Goal: Task Accomplishment & Management: Complete application form

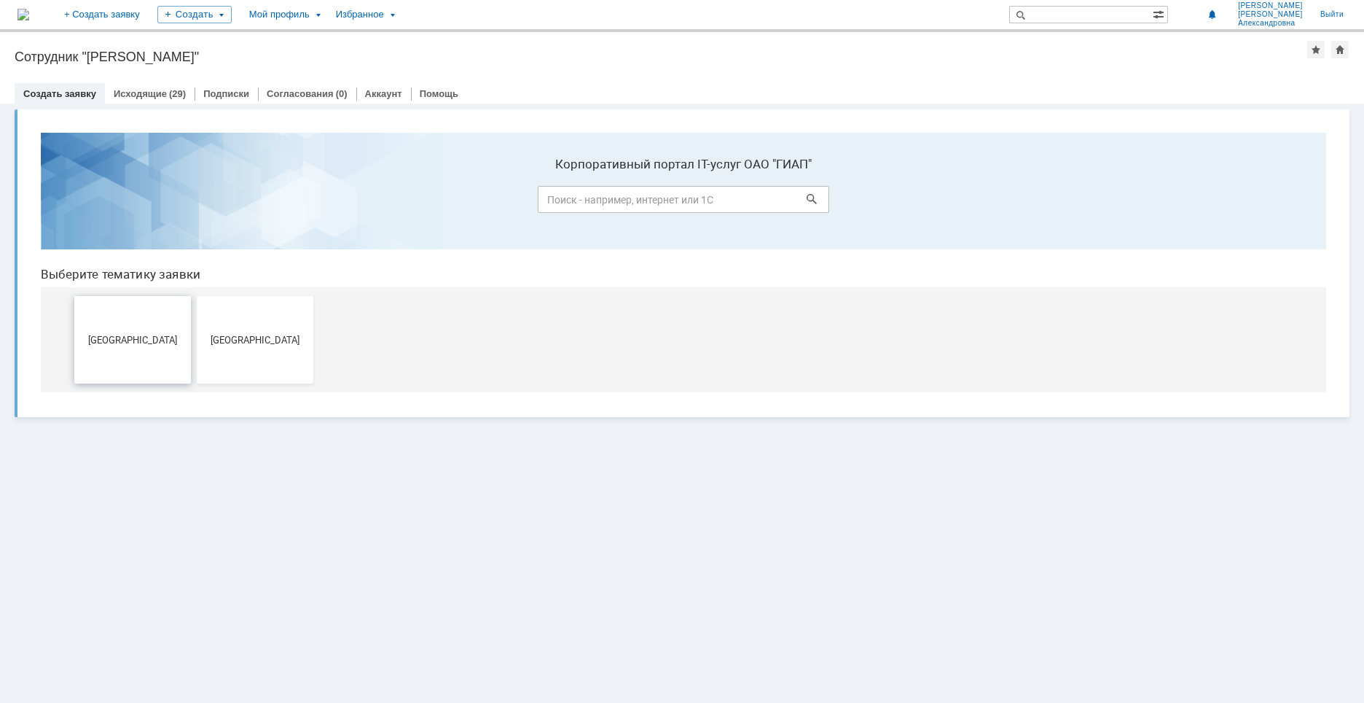
drag, startPoint x: 132, startPoint y: 336, endPoint x: 211, endPoint y: 467, distance: 153.0
click at [132, 336] on span "[GEOGRAPHIC_DATA]" at bounding box center [133, 339] width 108 height 11
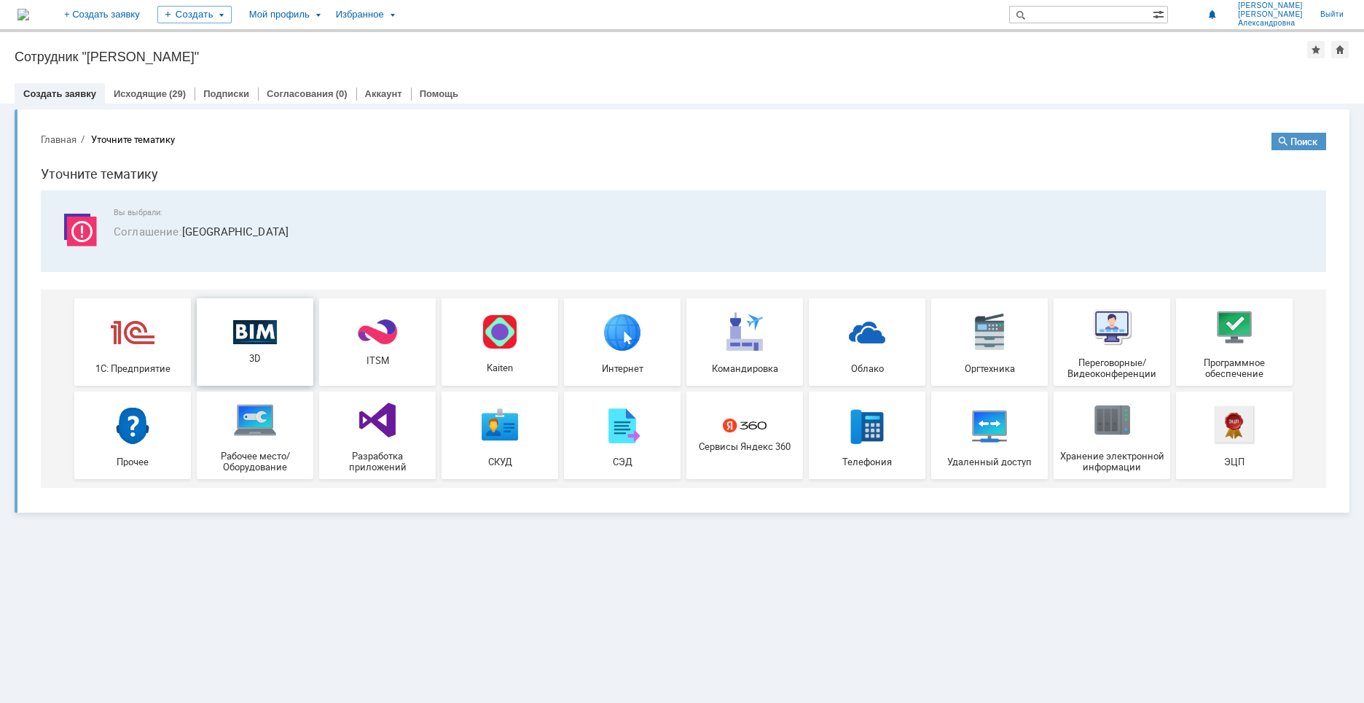
click at [271, 343] on img at bounding box center [255, 331] width 44 height 25
click at [157, 90] on link "Исходящие" at bounding box center [140, 93] width 53 height 11
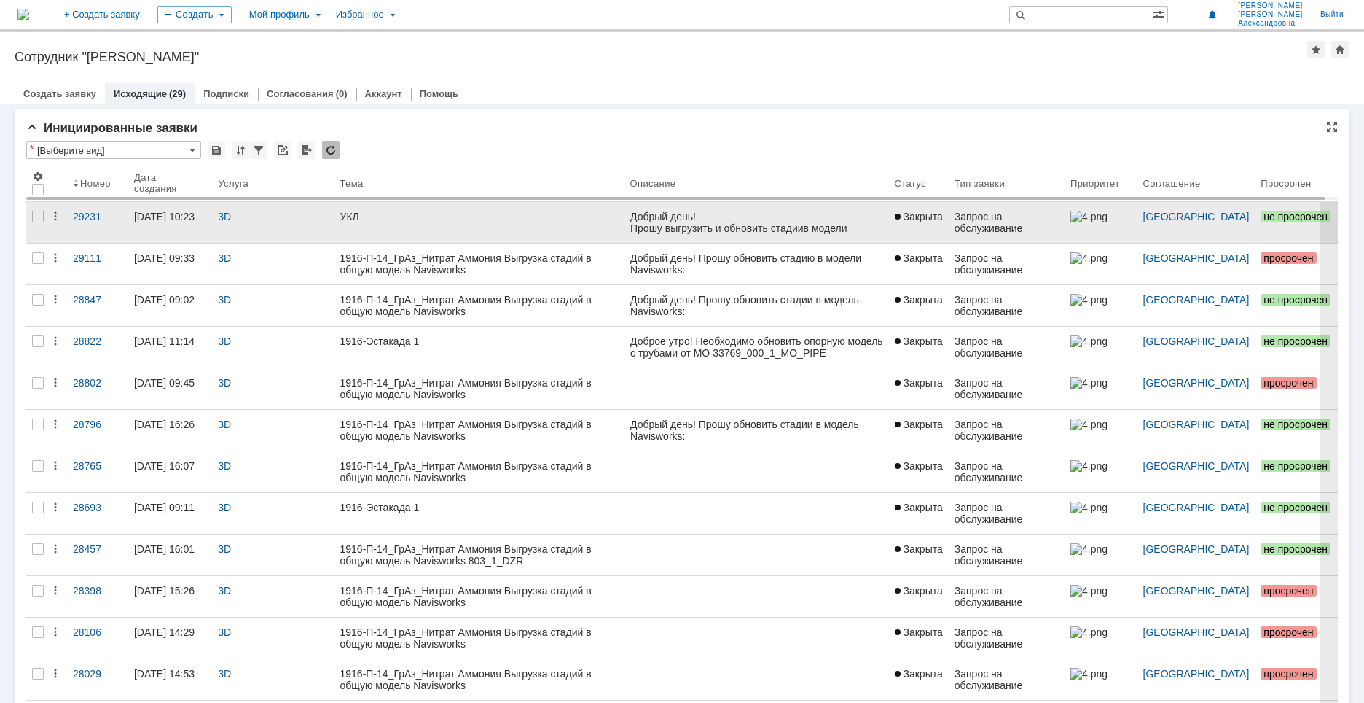
click at [499, 222] on link "УКЛ" at bounding box center [479, 222] width 290 height 41
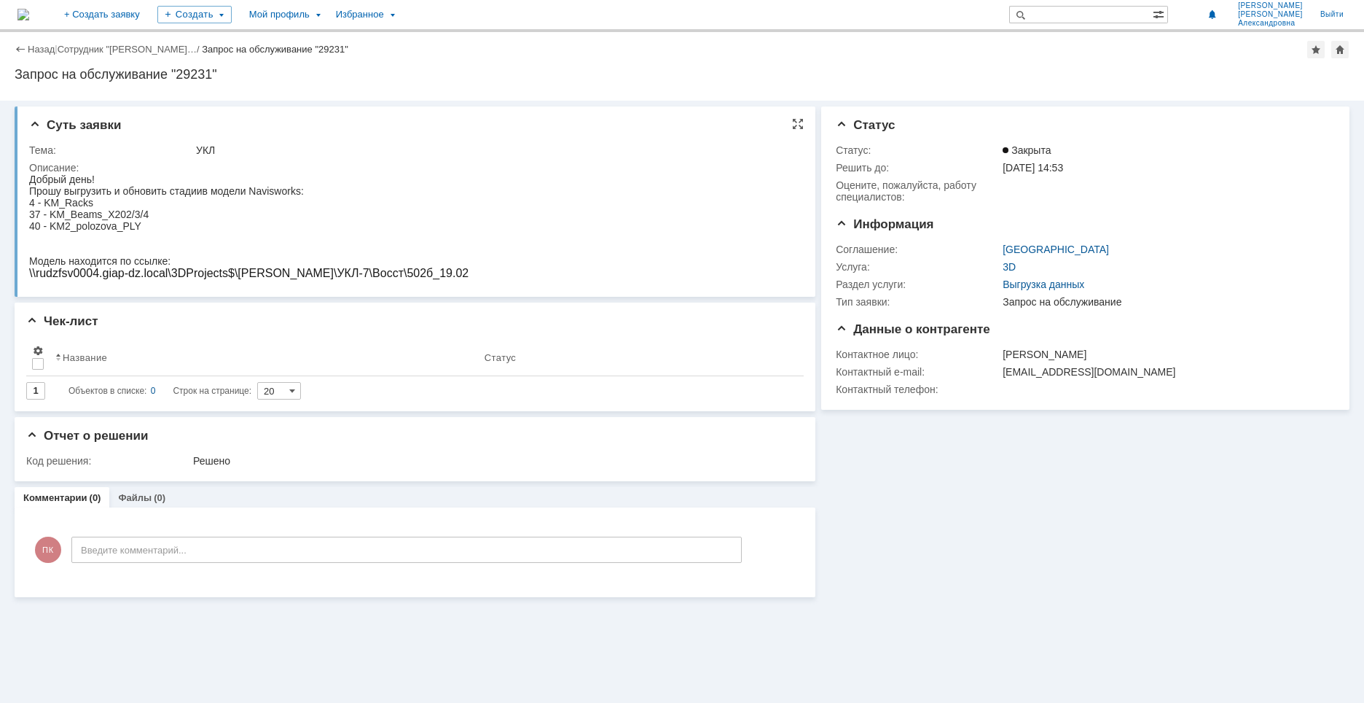
drag, startPoint x: 316, startPoint y: 192, endPoint x: 31, endPoint y: 192, distance: 284.2
click at [31, 192] on div "Прошу выгрузить и обновить стадии в модели Navisworks:" at bounding box center [248, 191] width 439 height 12
copy div "Прошу выгрузить и обновить стадии в модели Navisworks:"
click at [468, 267] on html "Добрый день! Прошу выгрузить и обновить стадии в модели Navisworks: 4 - KM_Rack…" at bounding box center [412, 226] width 767 height 106
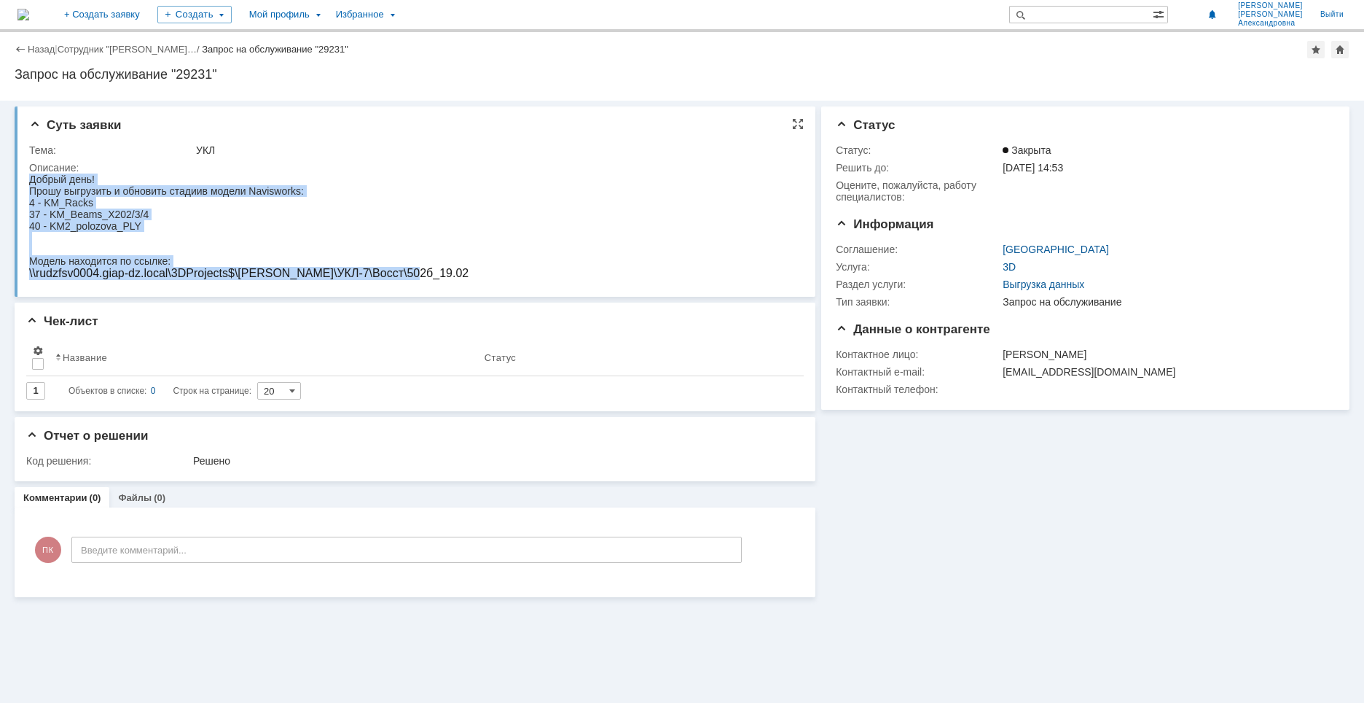
drag, startPoint x: 426, startPoint y: 275, endPoint x: 20, endPoint y: 255, distance: 406.4
click at [29, 255] on html "Добрый день! Прошу выгрузить и обновить стадии в модели Navisworks: 4 - KM_Rack…" at bounding box center [412, 226] width 767 height 106
click at [206, 242] on div at bounding box center [248, 238] width 439 height 12
drag, startPoint x: 29, startPoint y: 259, endPoint x: 428, endPoint y: 269, distance: 398.7
click at [428, 269] on html "Добрый день! Прошу выгрузить и обновить стадии в модели Navisworks: 4 - KM_Rack…" at bounding box center [412, 226] width 767 height 106
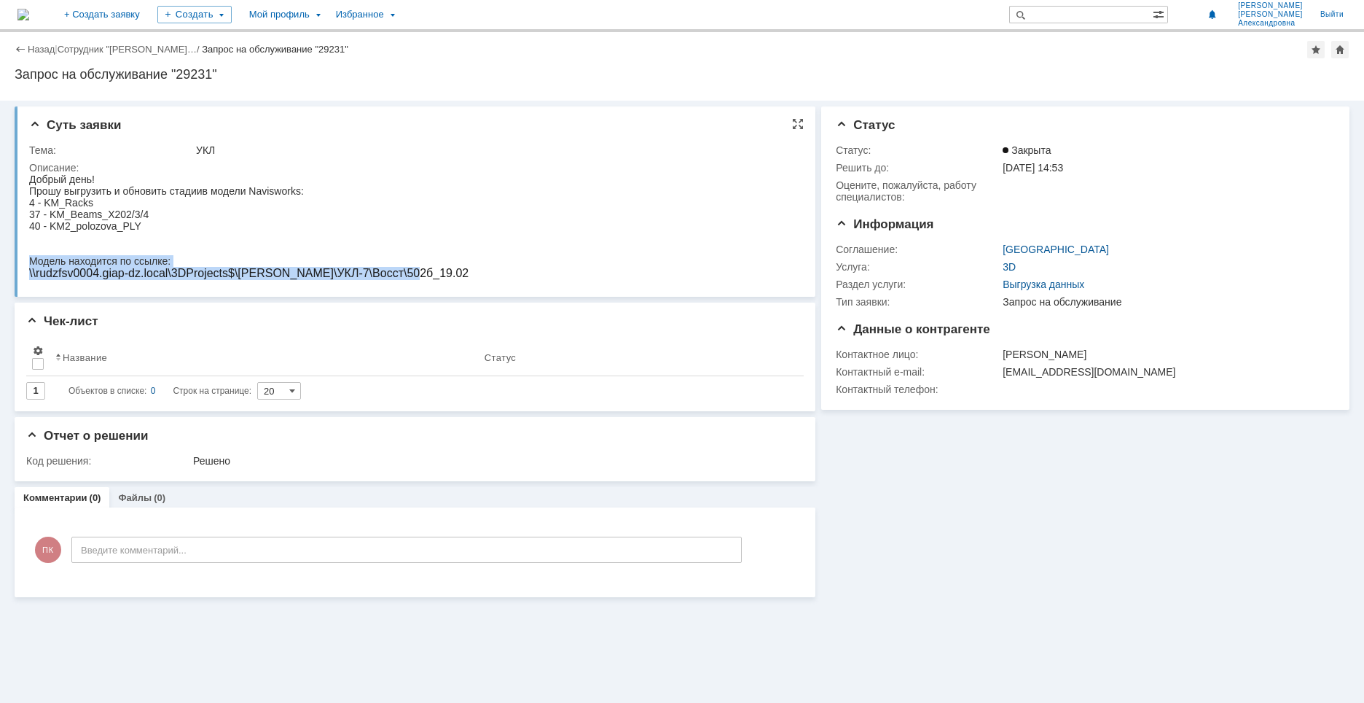
copy body "Модель находится по ссылке: \\rudzfsv0004.giap-dz.local\3DProjects$\TEKLA\УКЛ-7…"
click at [628, 244] on html "Добрый день! Прошу выгрузить и обновить стадии в модели Navisworks: 4 - KM_Rack…" at bounding box center [412, 226] width 767 height 106
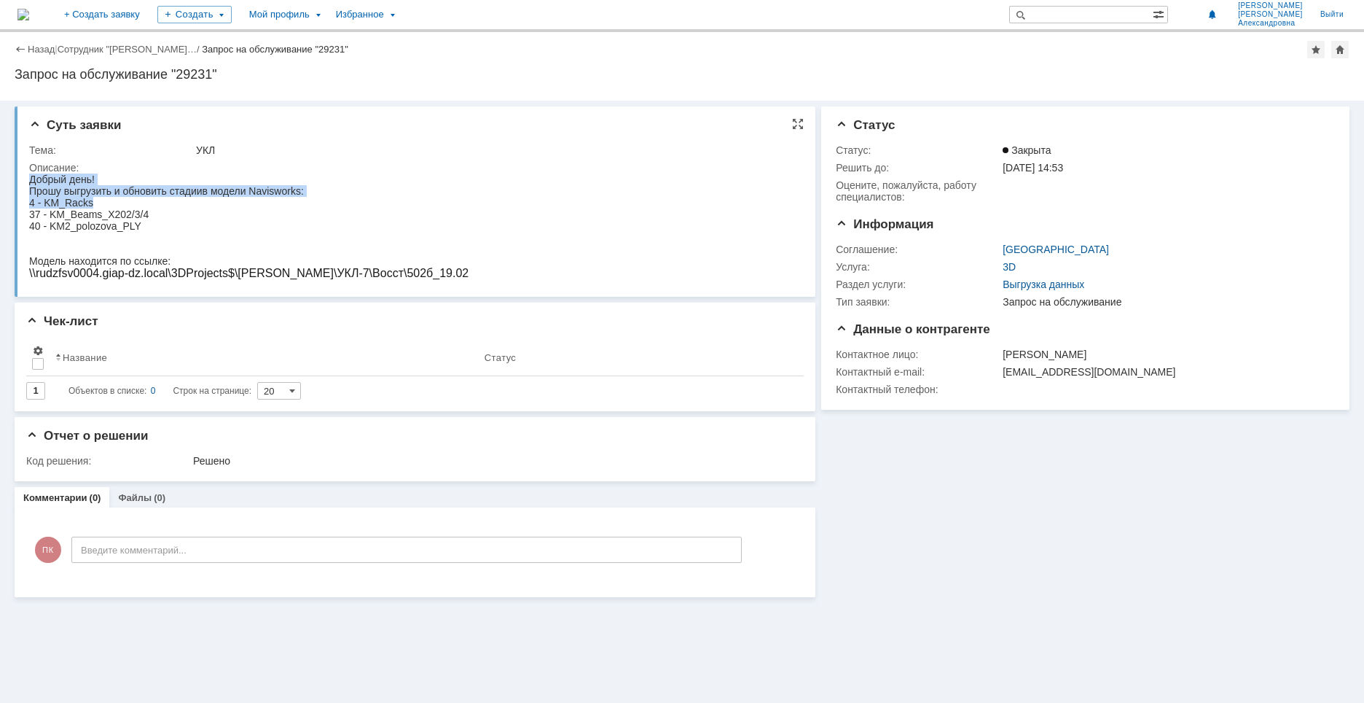
drag, startPoint x: 98, startPoint y: 200, endPoint x: 58, endPoint y: 381, distance: 186.0
click at [29, 208] on html "Добрый день! Прошу выгрузить и обновить стадии в модели Navisworks: 4 - KM_Rack…" at bounding box center [412, 226] width 767 height 106
click at [95, 201] on div "4 - KM_Racks" at bounding box center [248, 203] width 439 height 12
drag, startPoint x: 30, startPoint y: 202, endPoint x: 93, endPoint y: 205, distance: 63.5
click at [93, 205] on div "4 - KM_Racks" at bounding box center [248, 203] width 439 height 12
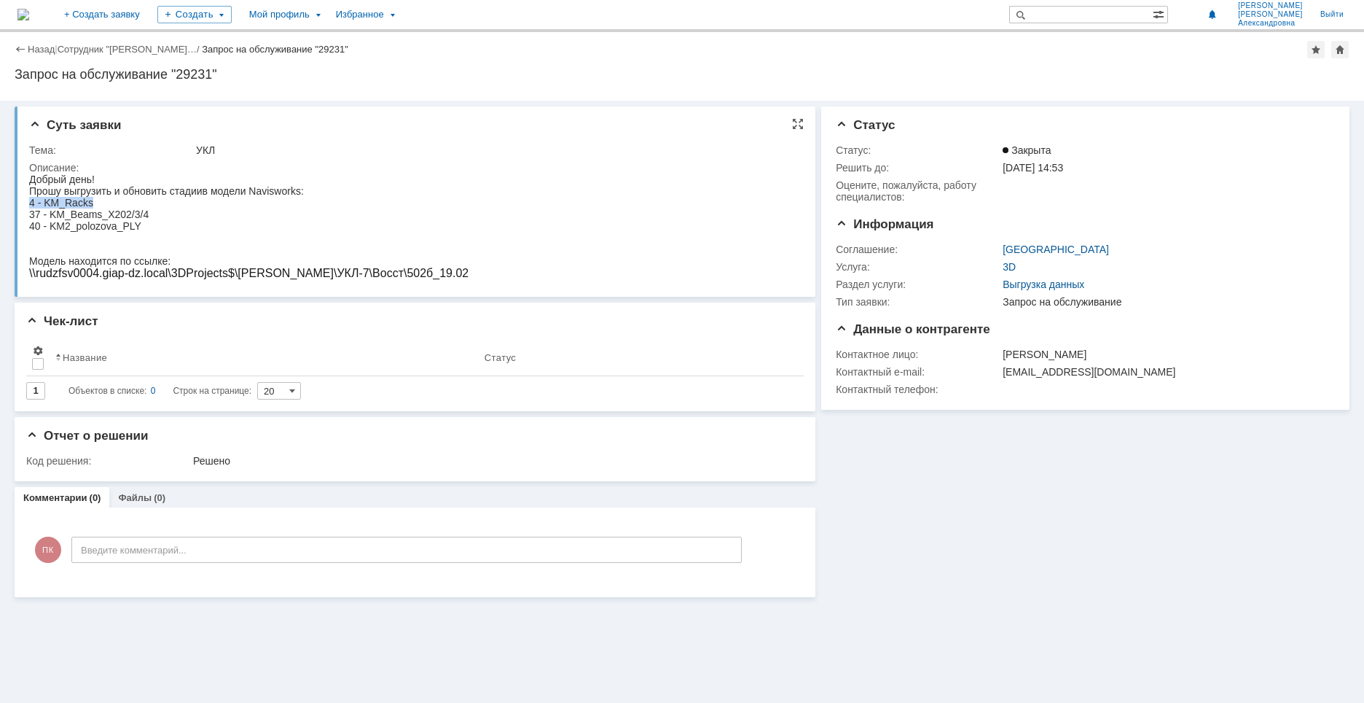
copy div "4 - KM_Racks"
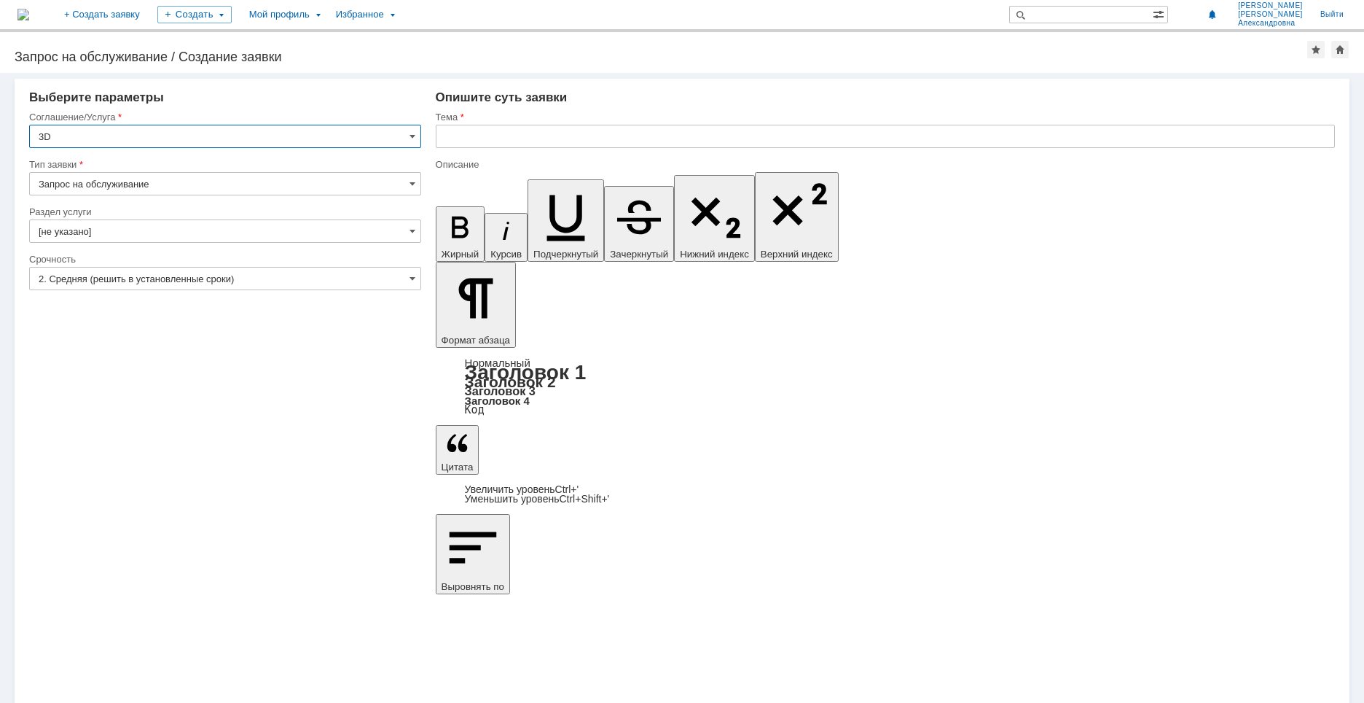
click at [239, 183] on input "Запрос на обслуживание" at bounding box center [225, 183] width 392 height 23
click at [144, 233] on span "Запрос на обслуживание" at bounding box center [225, 235] width 373 height 12
type input "Запрос на обслуживание"
click at [136, 224] on input "[не указано]" at bounding box center [225, 230] width 392 height 23
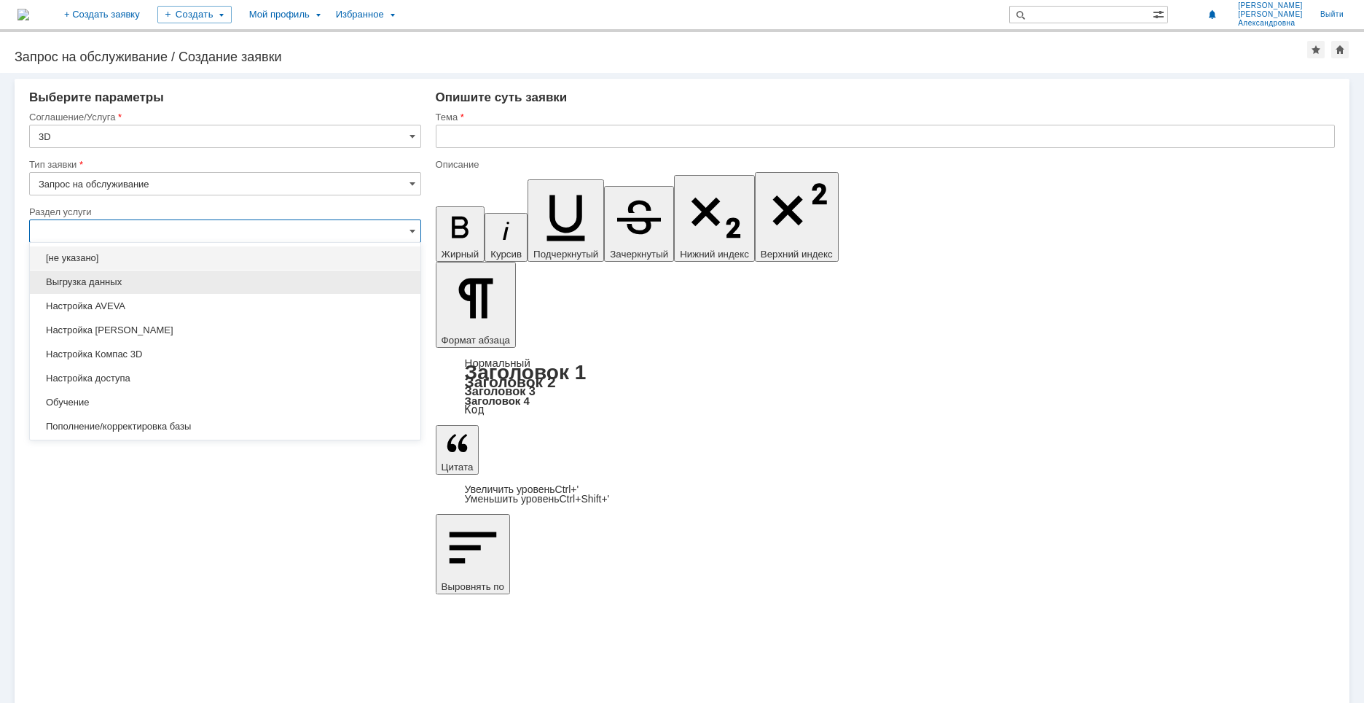
click at [132, 281] on span "Выгрузка данных" at bounding box center [225, 282] width 373 height 12
type input "Выгрузка данных"
type input "ПО: Revit/[PERSON_NAME] Проект ** Корпус **"
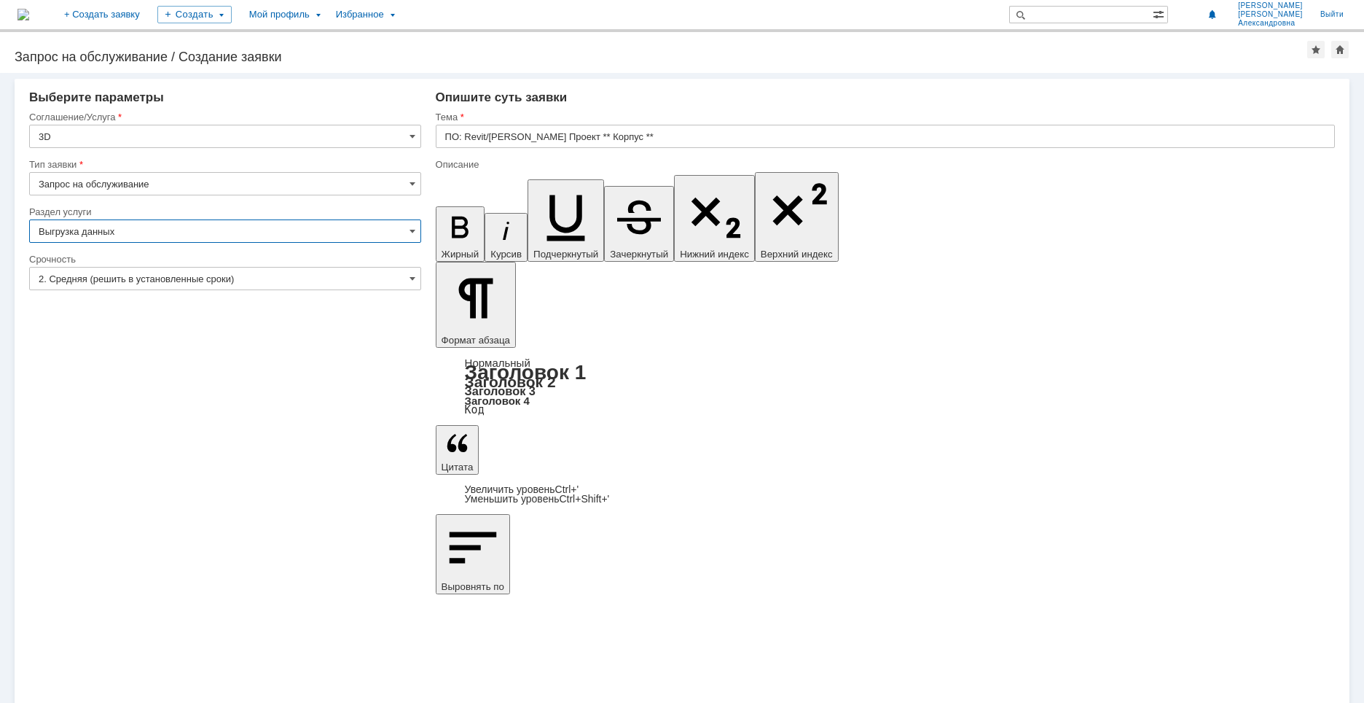
type input "Выгрузка данных"
click at [138, 281] on input "2. Средняя (решить в установленные сроки)" at bounding box center [225, 278] width 392 height 23
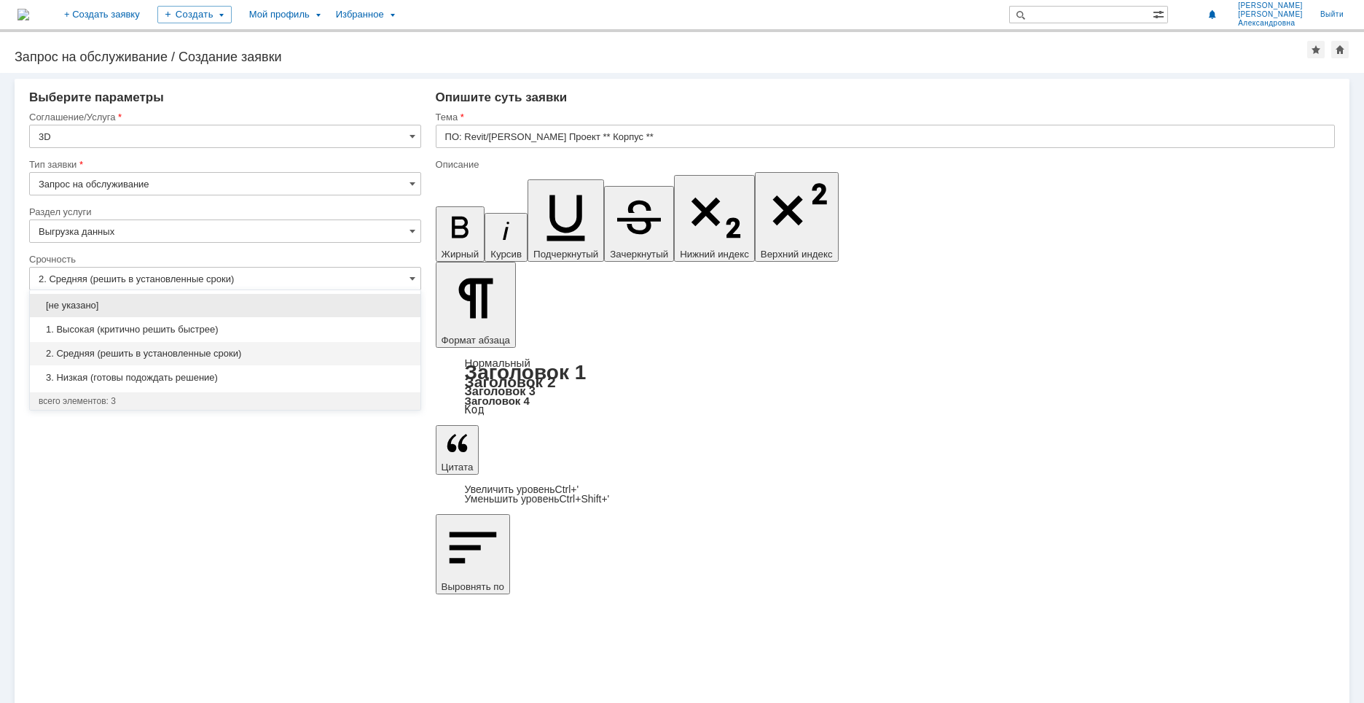
click at [173, 353] on span "2. Средняя (решить в установленные сроки)" at bounding box center [225, 354] width 373 height 12
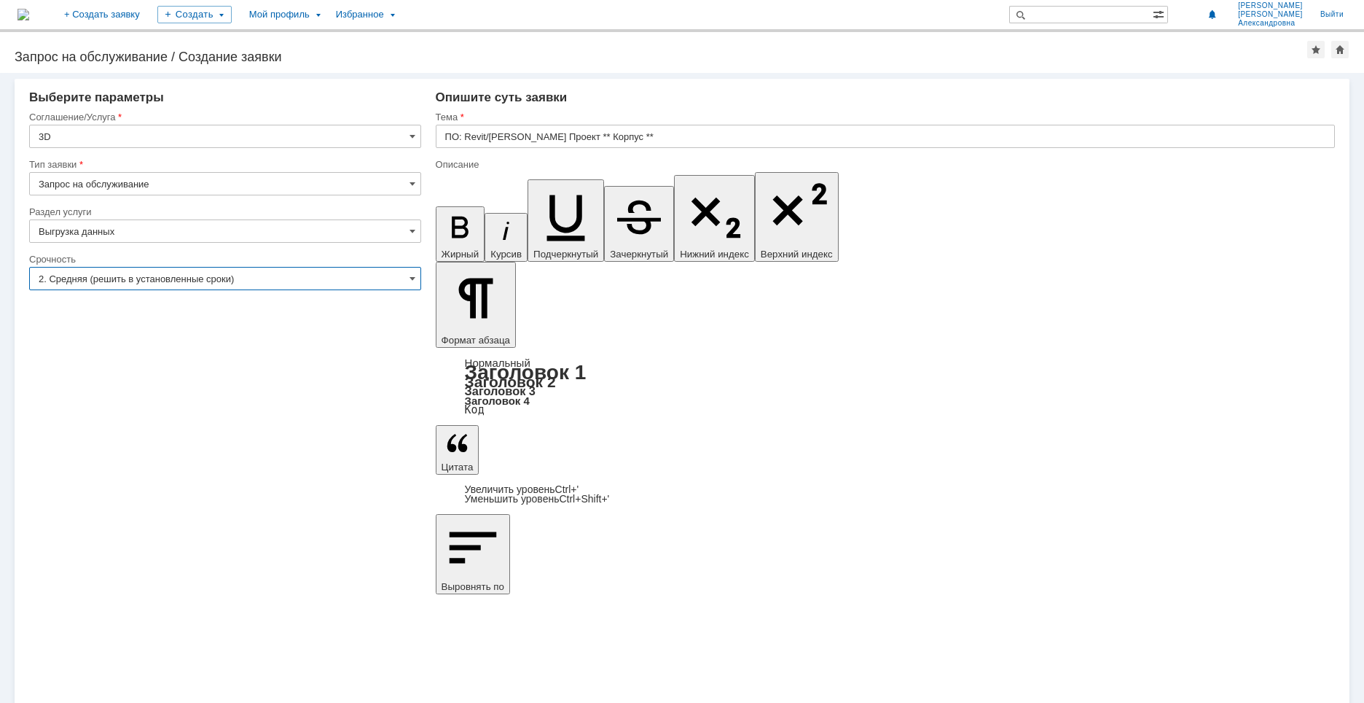
type input "2. Средняя (решить в установленные сроки)"
click at [633, 144] on input "ПО: Revit/[PERSON_NAME] Проект ** Корпус **" at bounding box center [885, 136] width 899 height 23
type input "УКЛ"
drag, startPoint x: 539, startPoint y: 5144, endPoint x: 450, endPoint y: 5108, distance: 95.4
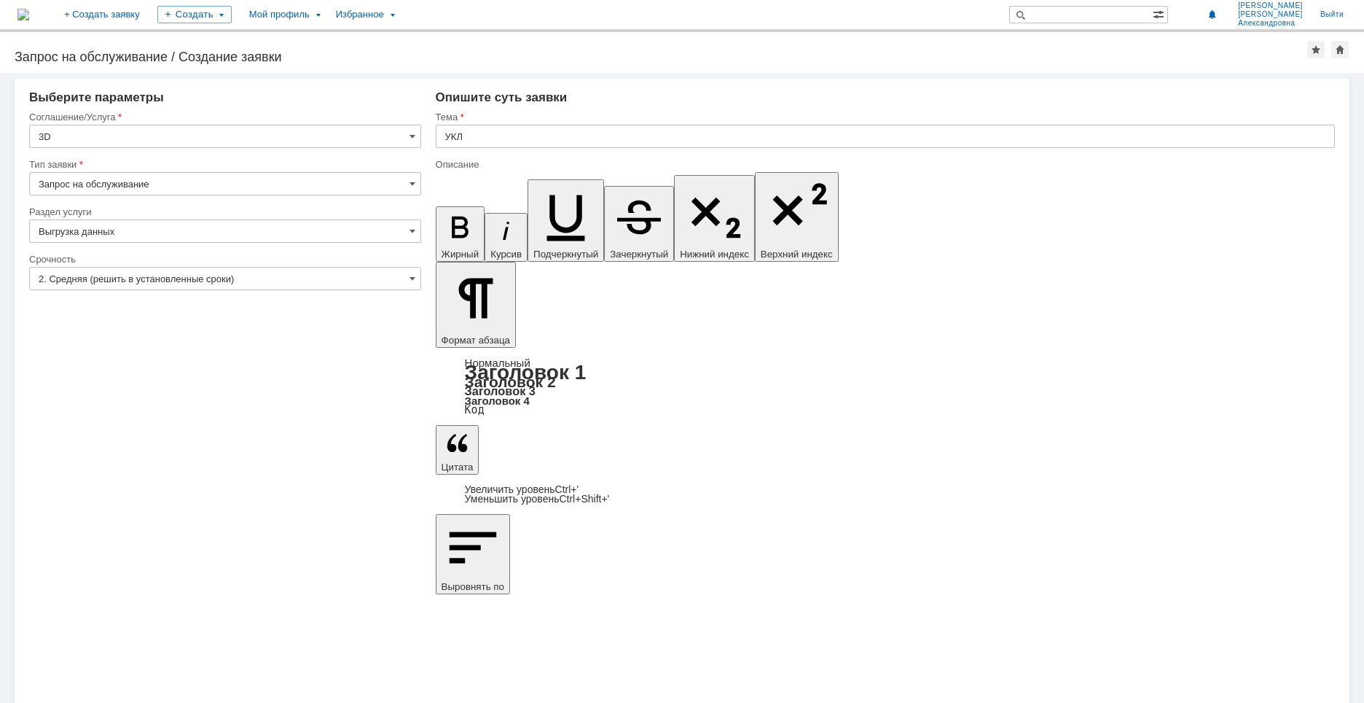
drag, startPoint x: 517, startPoint y: 5109, endPoint x: 768, endPoint y: 5098, distance: 250.9
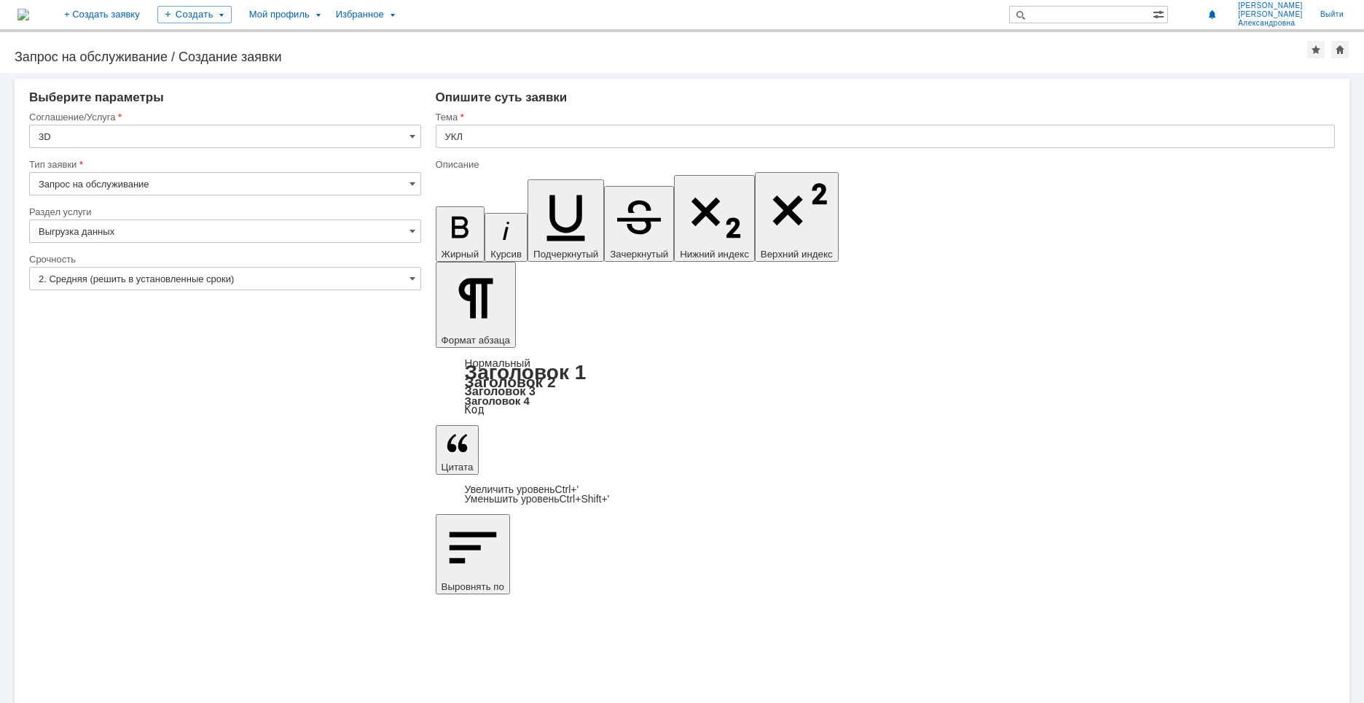
click at [388, 278] on input "2. Средняя (решить в установленные сроки)" at bounding box center [225, 278] width 392 height 23
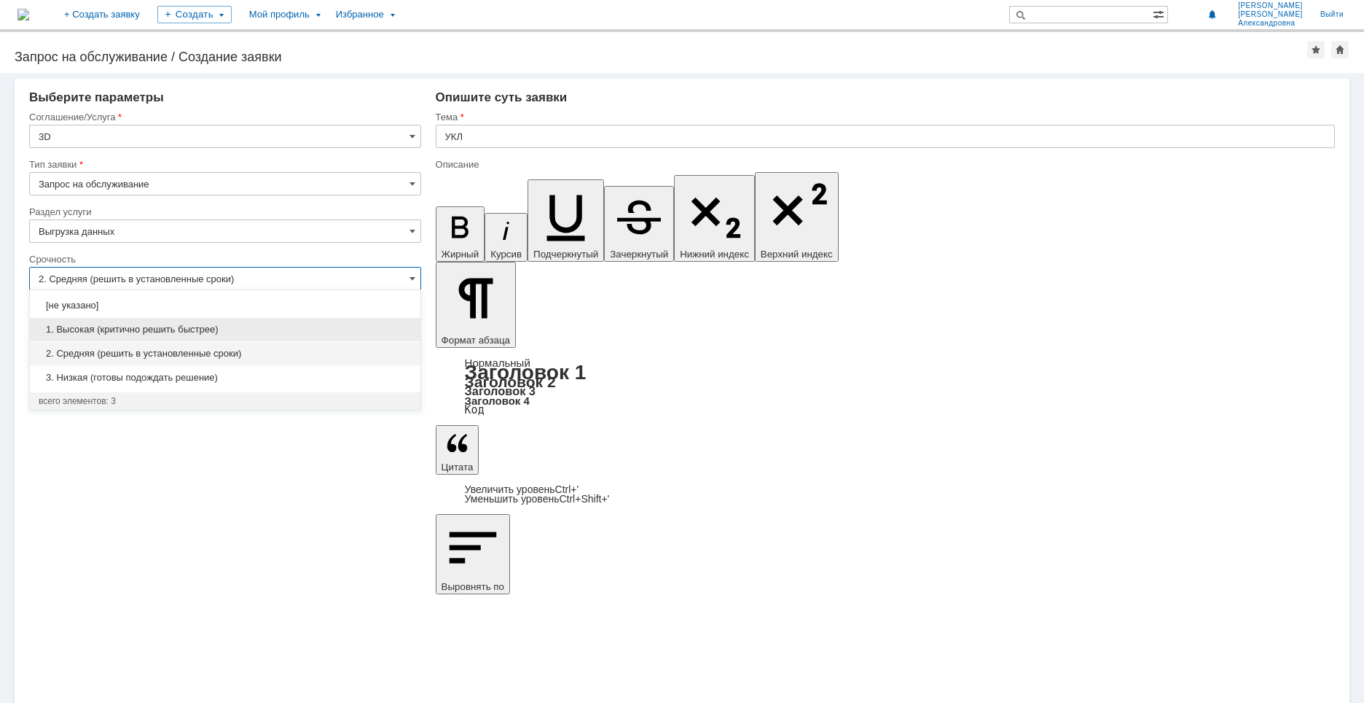
click at [105, 325] on span "1. Высокая (критично решить быстрее)" at bounding box center [225, 330] width 373 height 12
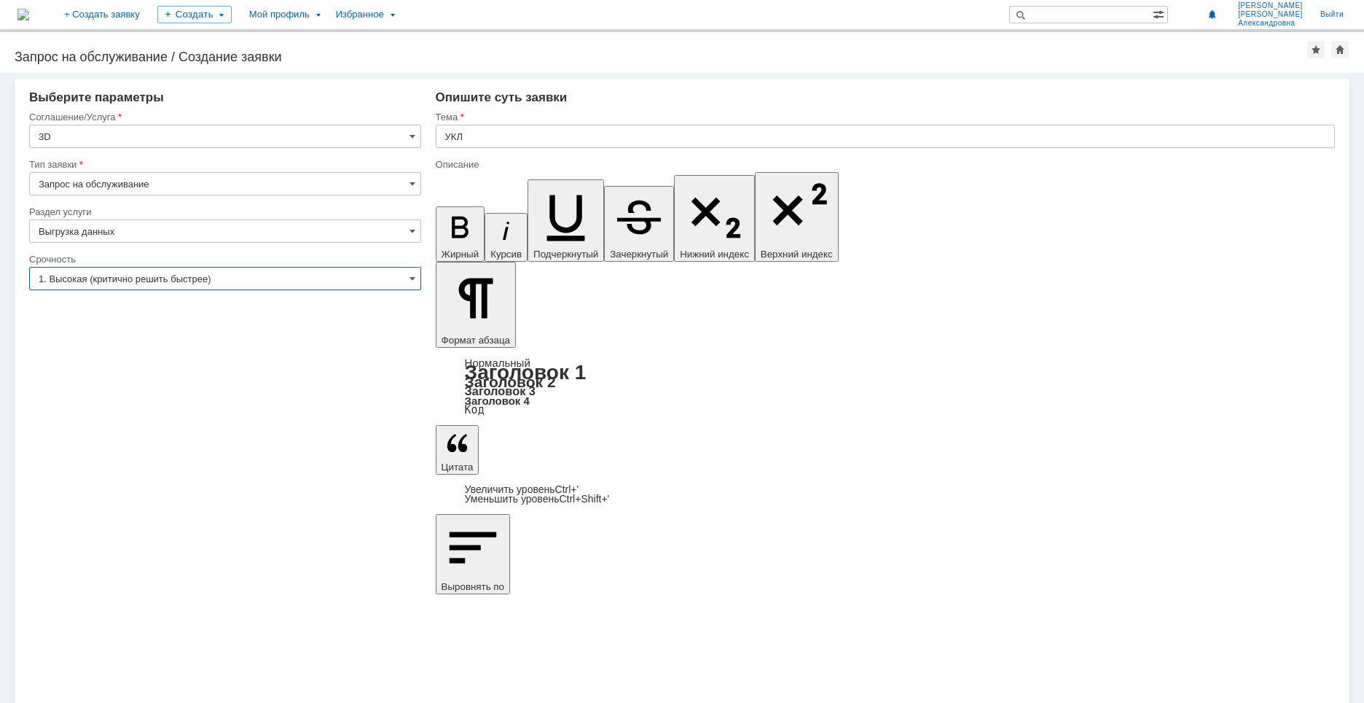
click at [187, 469] on div "Внимание! Выберите параметры Соглашение/Услуга 3D Тип заявки Запрос на обслужив…" at bounding box center [682, 388] width 1364 height 630
type input "1. Высокая (критично решить быстрее)"
